Goal: Task Accomplishment & Management: Complete application form

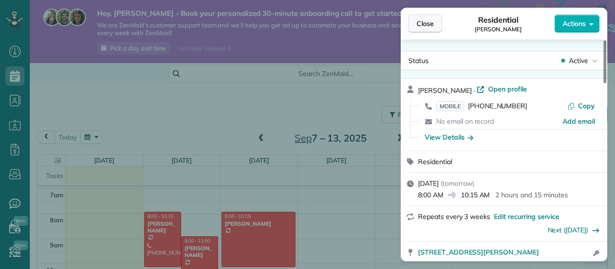
click at [429, 31] on button "Close" at bounding box center [425, 23] width 34 height 18
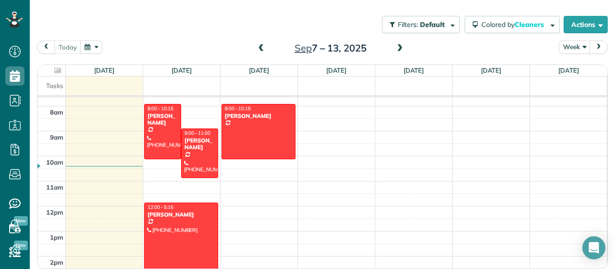
scroll to position [173, 0]
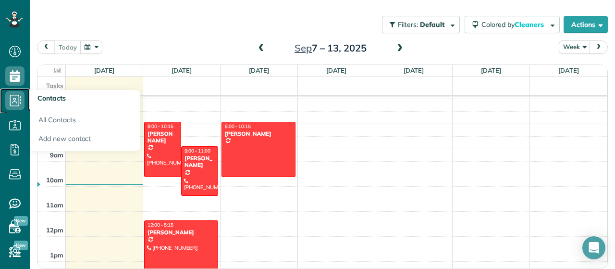
click at [18, 101] on icon at bounding box center [14, 100] width 19 height 19
